Goal: Information Seeking & Learning: Learn about a topic

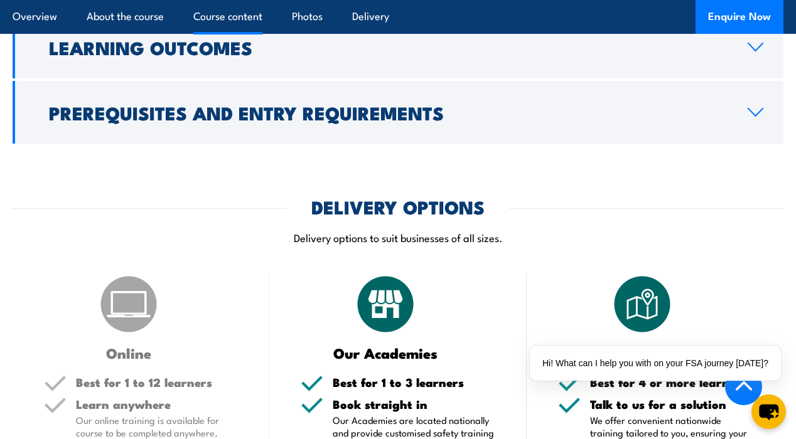
scroll to position [1223, 0]
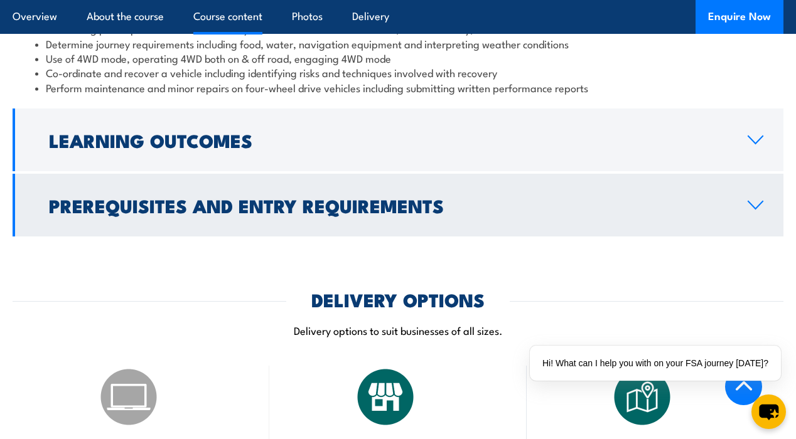
click at [371, 237] on link "Prerequisites and Entry Requirements" at bounding box center [398, 205] width 770 height 63
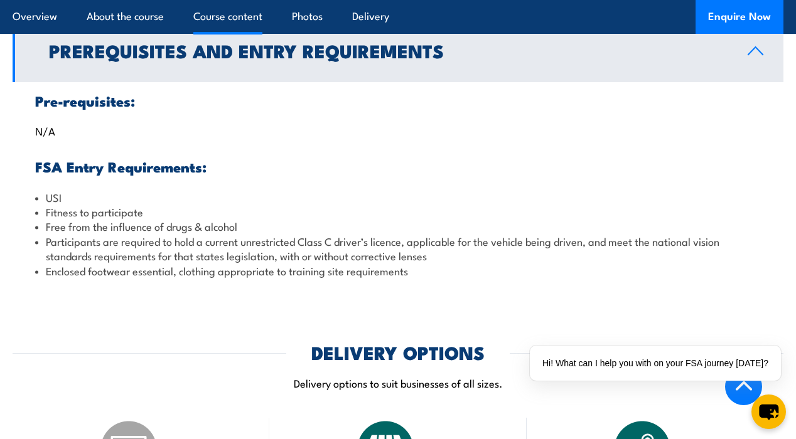
click at [188, 174] on h3 "FSA Entry Requirements:" at bounding box center [397, 166] width 725 height 14
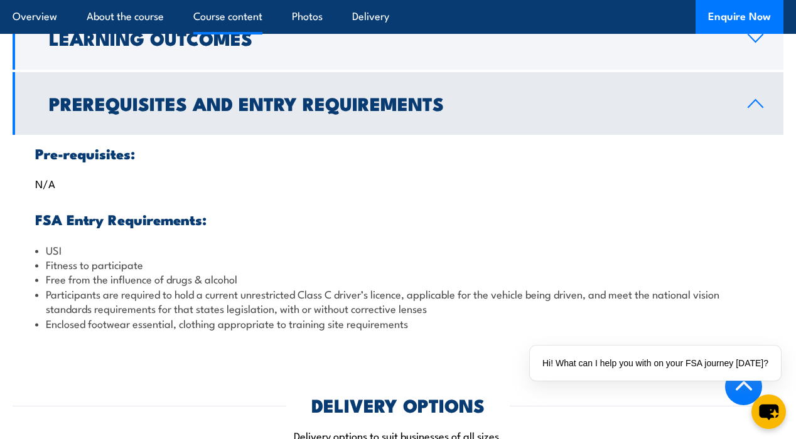
scroll to position [1111, 0]
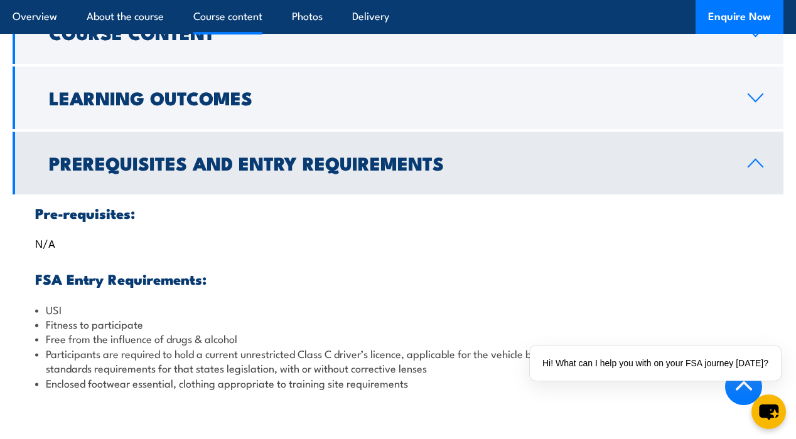
click at [759, 168] on icon at bounding box center [755, 163] width 17 height 10
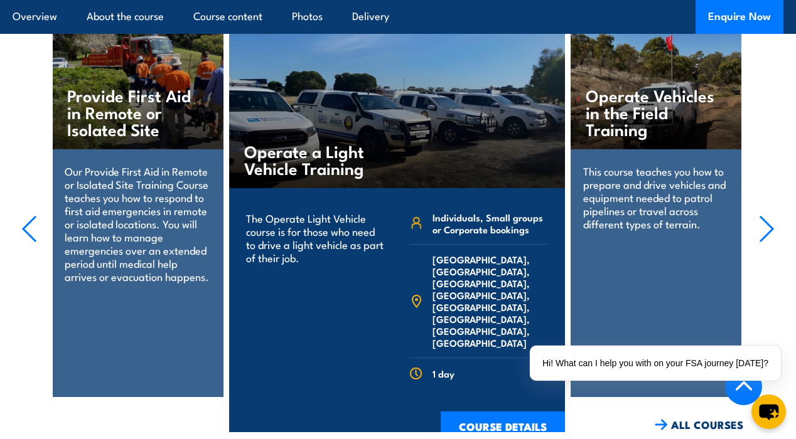
scroll to position [1834, 0]
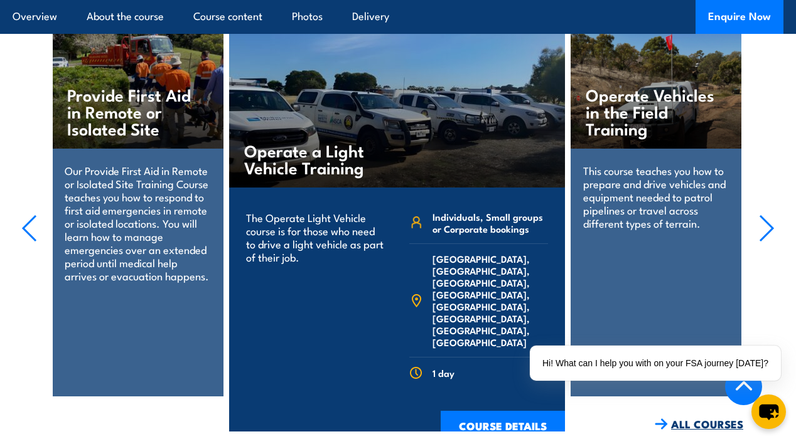
click at [678, 427] on link "ALL COURSES" at bounding box center [698, 424] width 88 height 14
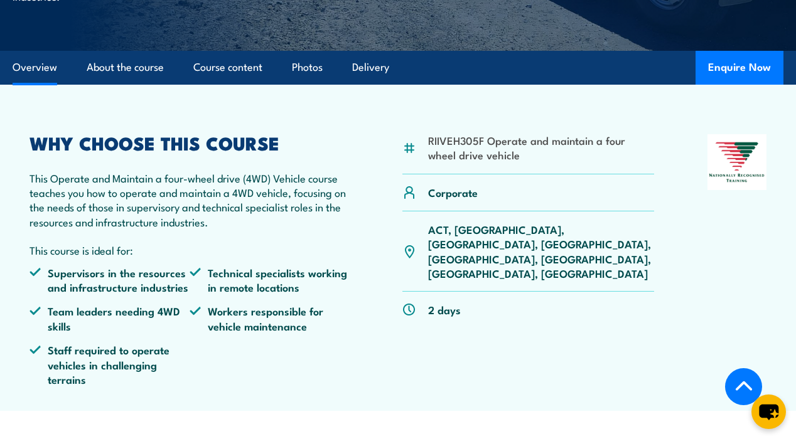
scroll to position [371, 0]
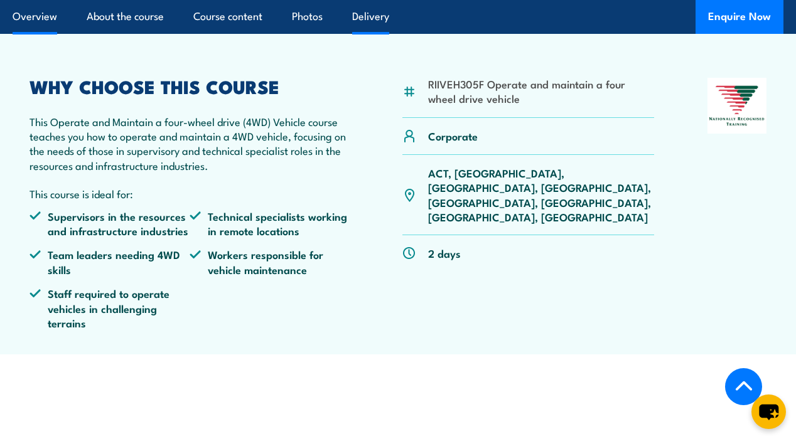
drag, startPoint x: 371, startPoint y: 36, endPoint x: 370, endPoint y: 56, distance: 20.2
click at [371, 33] on link "Delivery" at bounding box center [370, 16] width 37 height 33
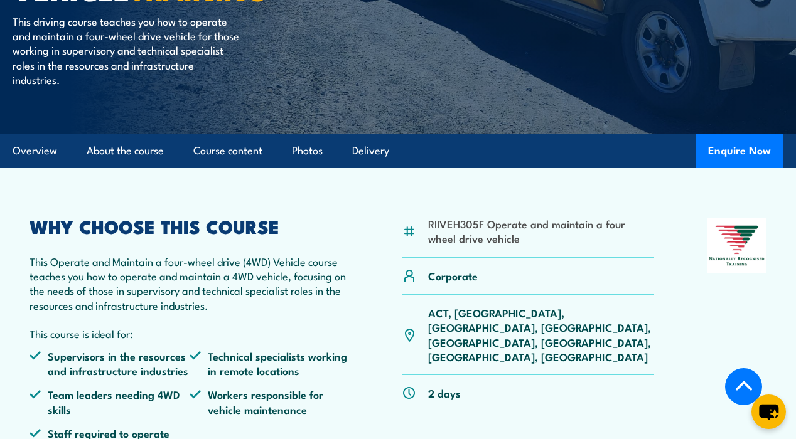
scroll to position [235, 0]
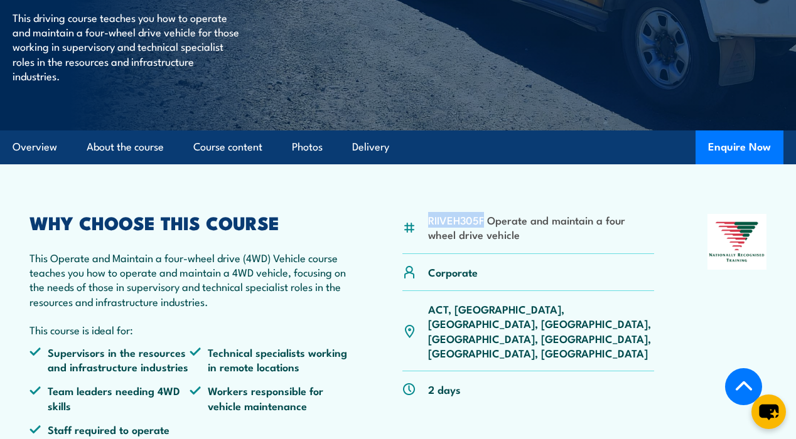
drag, startPoint x: 434, startPoint y: 248, endPoint x: 484, endPoint y: 243, distance: 49.8
click at [484, 242] on li "RIIVEH305F Operate and maintain a four wheel drive vehicle" at bounding box center [541, 227] width 226 height 29
copy li "RIIVEH305F"
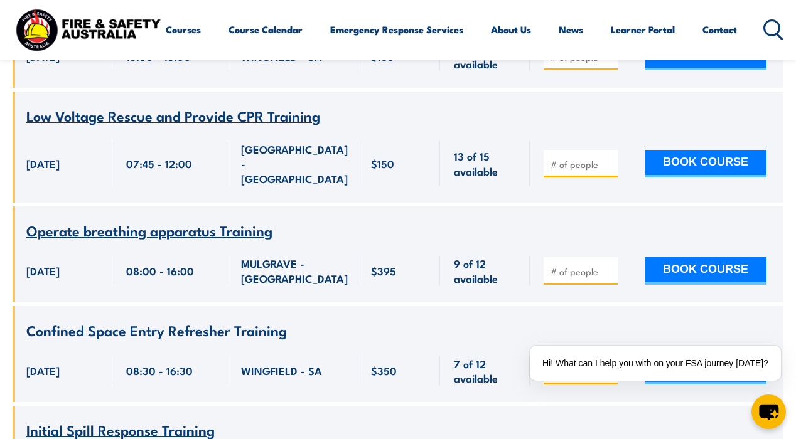
scroll to position [1811, 0]
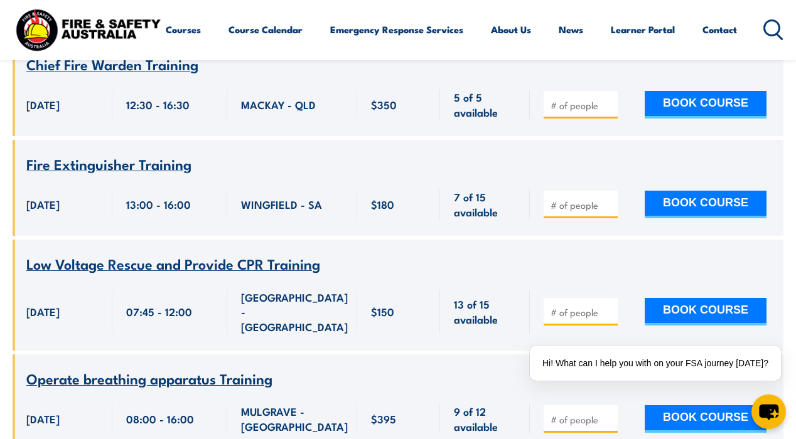
click at [763, 40] on icon at bounding box center [773, 29] width 20 height 21
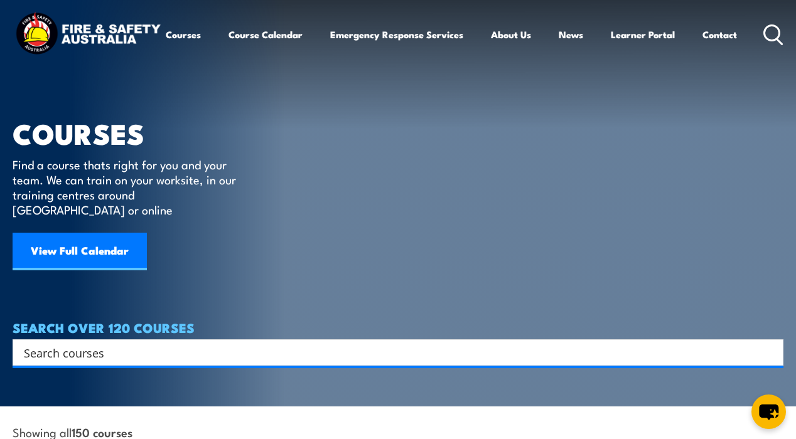
scroll to position [112, 0]
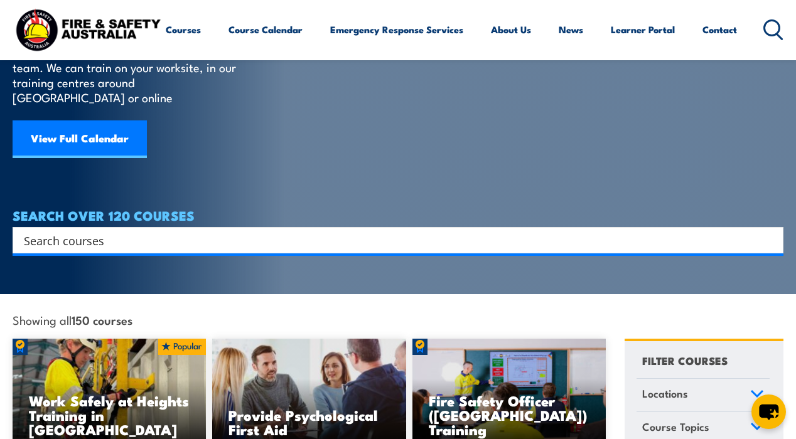
click at [434, 232] on input "Search input" at bounding box center [390, 240] width 732 height 19
paste input "RIIVEH305F"
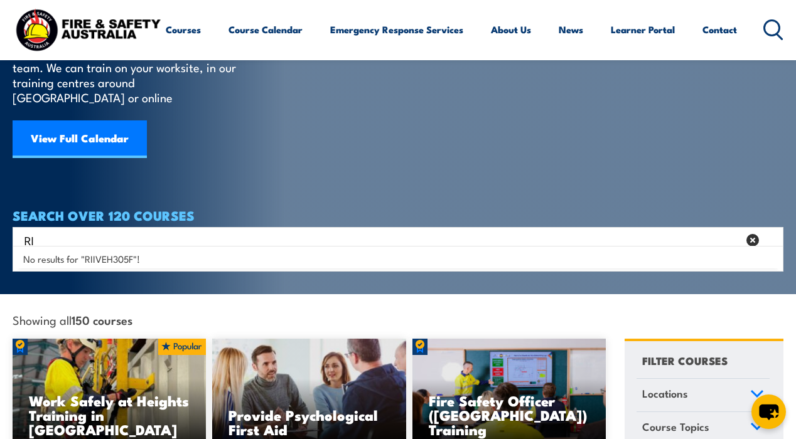
type input "R"
type input "O"
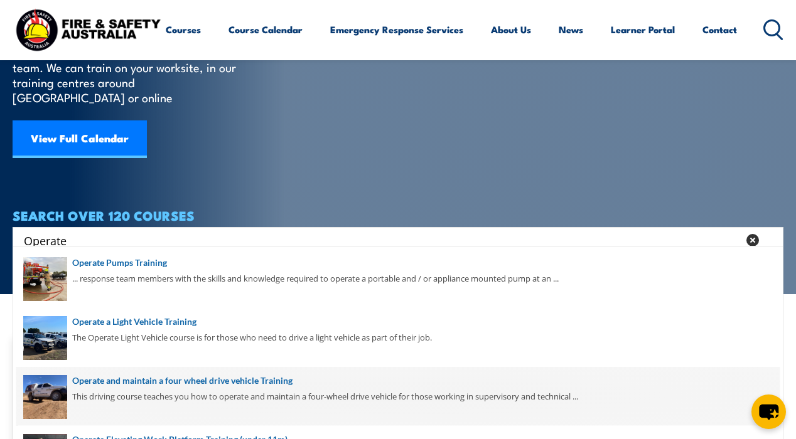
type input "Operate"
click at [183, 381] on span at bounding box center [397, 396] width 763 height 59
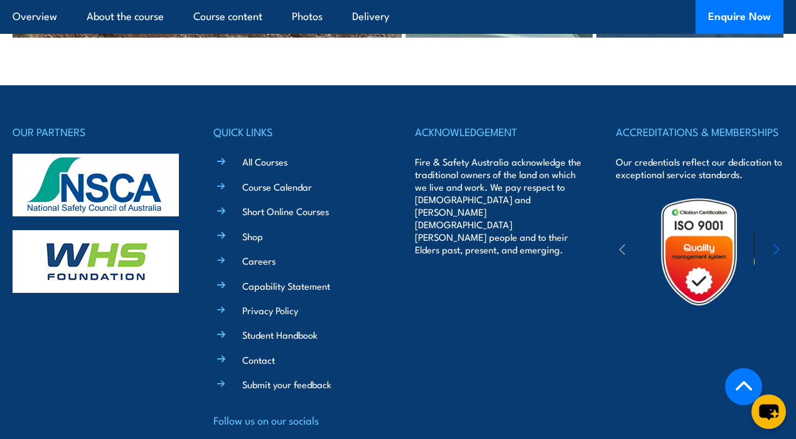
scroll to position [2811, 0]
